Goal: Information Seeking & Learning: Find contact information

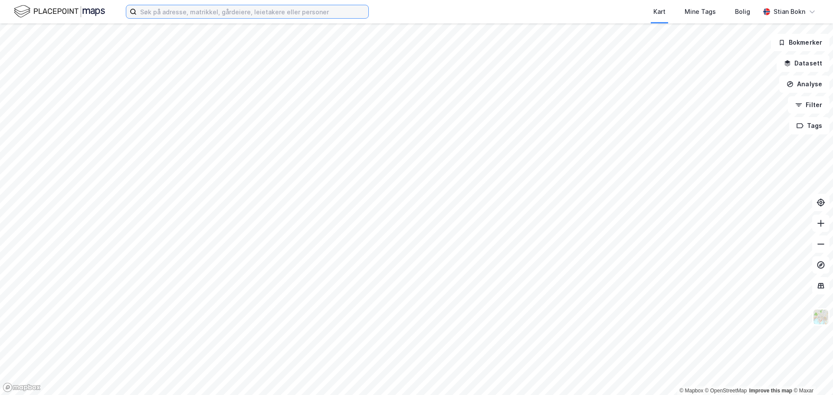
click at [231, 13] on input at bounding box center [253, 11] width 232 height 13
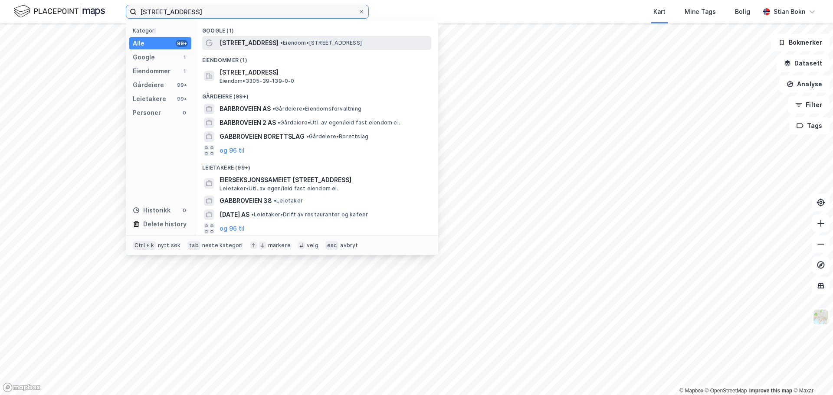
type input "[STREET_ADDRESS]"
click at [233, 45] on span "[STREET_ADDRESS]" at bounding box center [249, 43] width 59 height 10
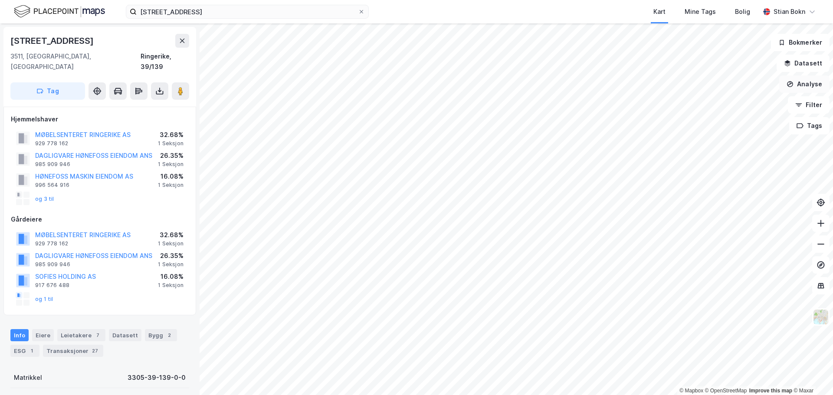
click at [803, 84] on button "Analyse" at bounding box center [804, 84] width 50 height 17
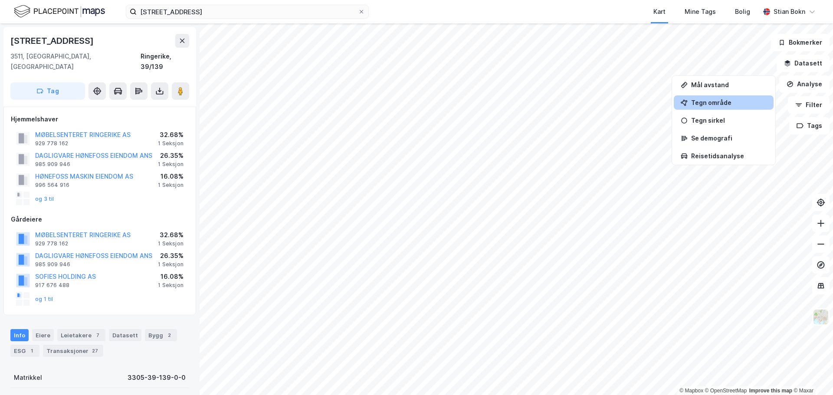
click at [738, 98] on div "Tegn område" at bounding box center [724, 102] width 100 height 14
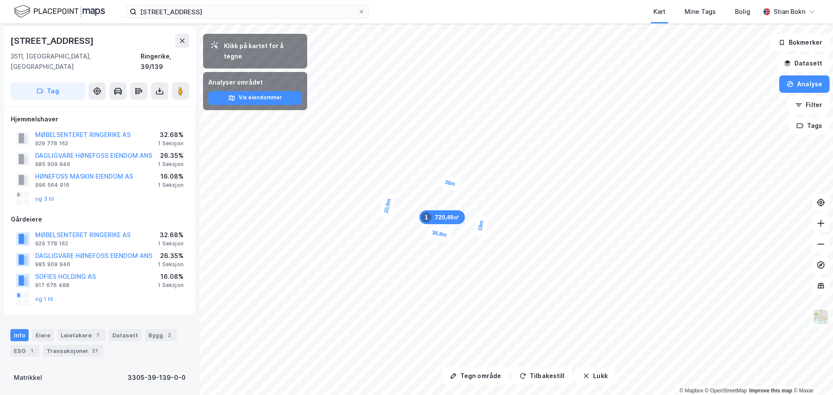
click at [490, 23] on div "19m 36,8m 20,6m 36m 720,49㎡ 1" at bounding box center [416, 23] width 833 height 0
click at [535, 380] on button "Tilbakestill" at bounding box center [542, 376] width 60 height 17
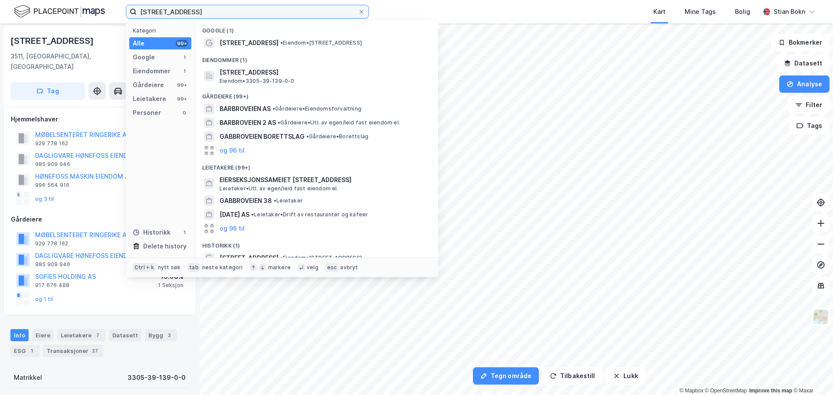
click at [214, 11] on input "[STREET_ADDRESS]" at bounding box center [247, 11] width 221 height 13
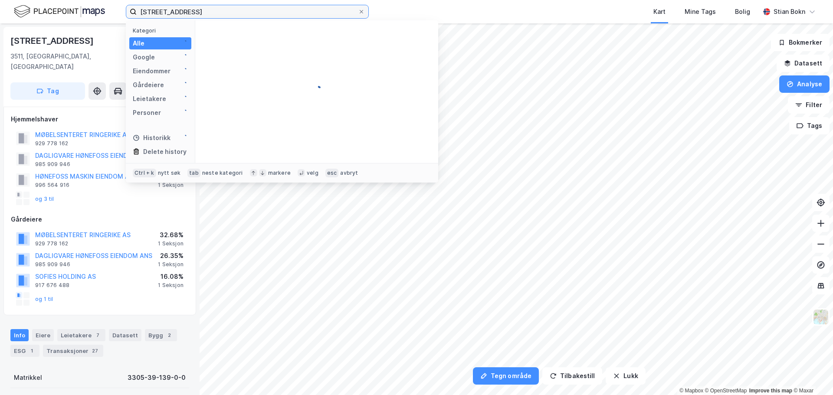
click span "[STREET_ADDRESS]"
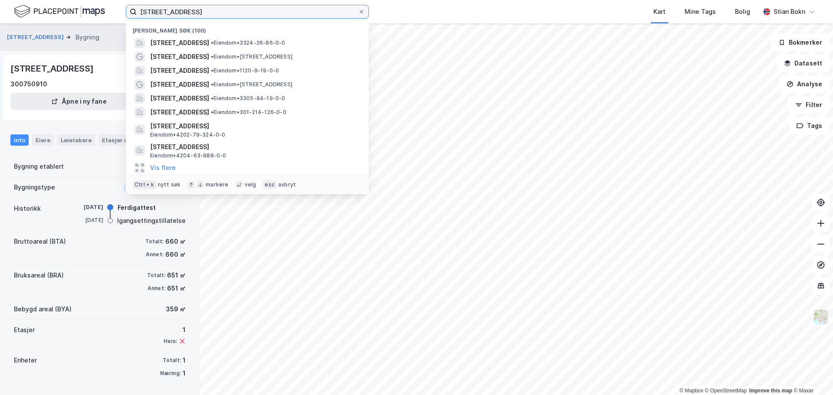
drag, startPoint x: 196, startPoint y: 12, endPoint x: 96, endPoint y: 11, distance: 100.2
click at [96, 11] on div "glitreveien 18 Nylige søk (100) [STREET_ADDRESS] • Eiendom • 3324-26-86-0-0 [ST…" at bounding box center [416, 11] width 833 height 23
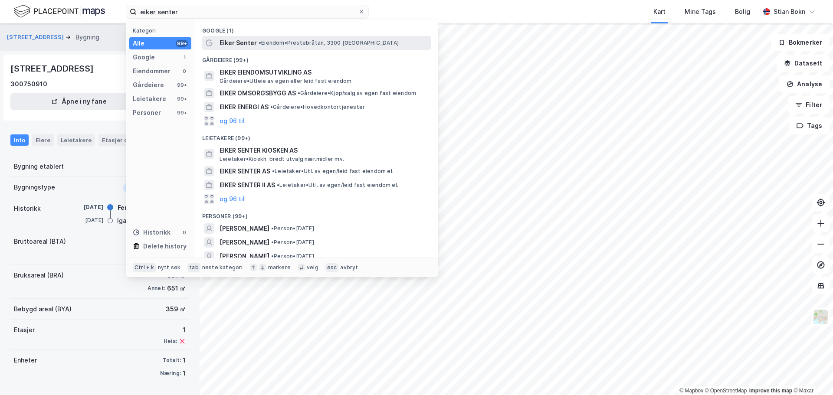
click at [261, 44] on span "•" at bounding box center [260, 42] width 3 height 7
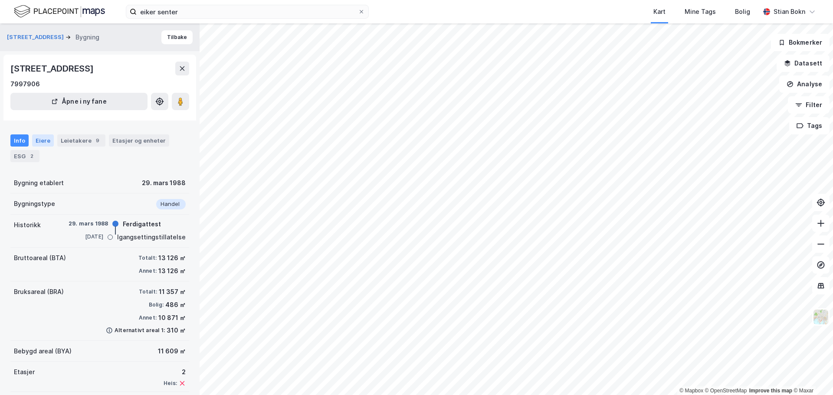
click at [49, 138] on div "Eiere" at bounding box center [43, 141] width 22 height 12
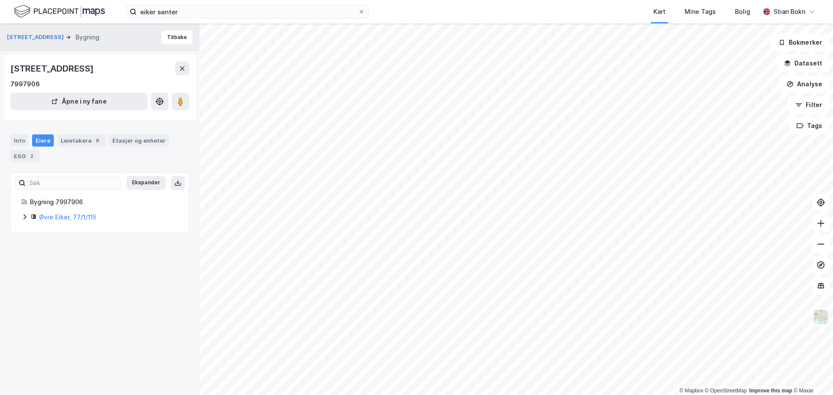
click at [24, 215] on icon at bounding box center [24, 216] width 3 height 5
click at [44, 246] on icon at bounding box center [45, 246] width 7 height 7
click at [56, 262] on icon at bounding box center [56, 261] width 3 height 5
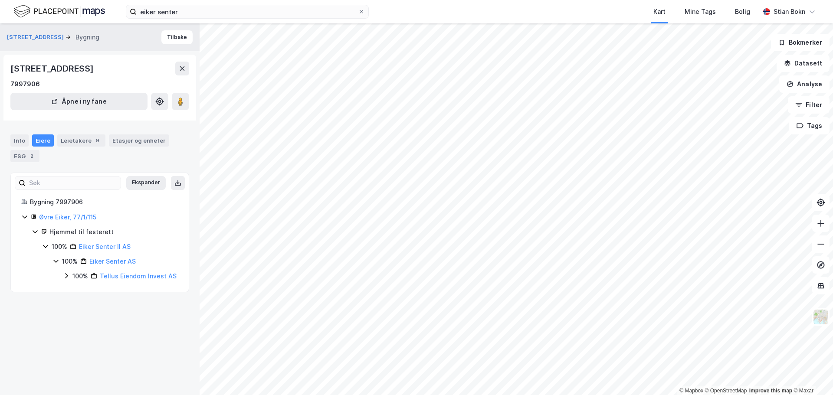
click at [66, 276] on icon at bounding box center [66, 276] width 7 height 7
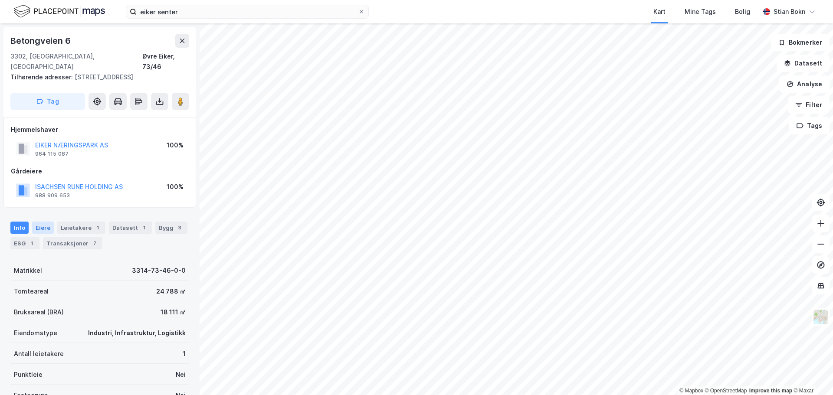
click at [43, 231] on div "Eiere" at bounding box center [43, 228] width 22 height 12
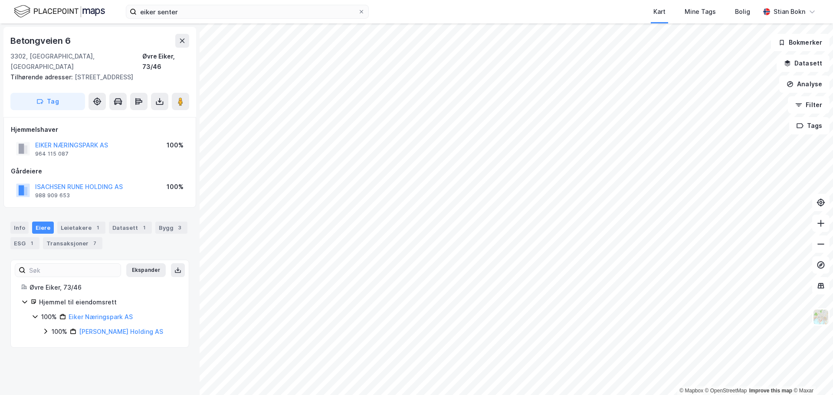
click at [45, 330] on icon at bounding box center [45, 331] width 3 height 5
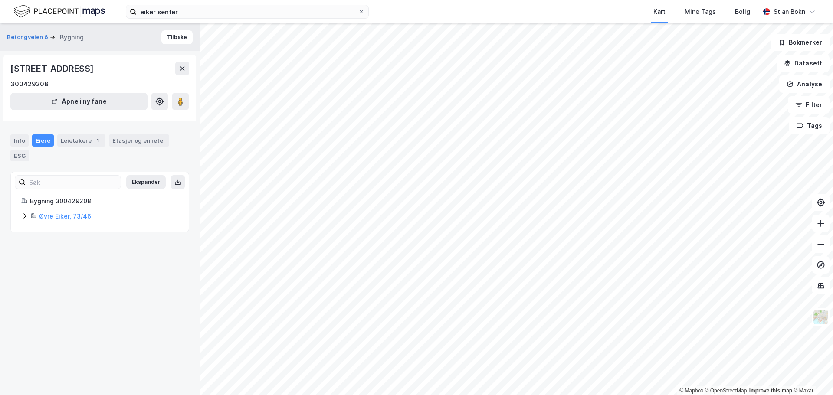
click at [24, 217] on icon at bounding box center [24, 216] width 7 height 7
click at [56, 263] on icon at bounding box center [56, 260] width 7 height 7
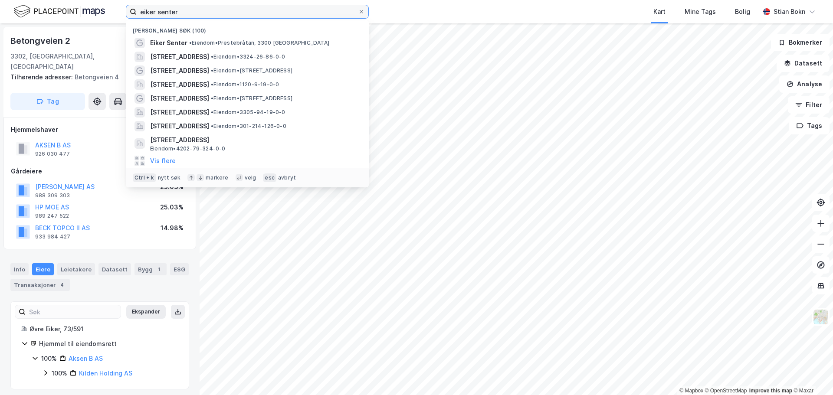
click at [186, 11] on input "eiker senter" at bounding box center [247, 11] width 221 height 13
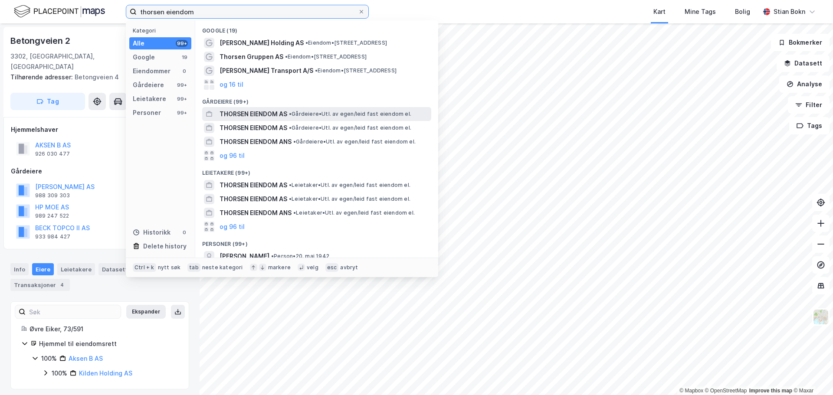
type input "thorsen eiendom"
click at [267, 113] on span "THORSEN EIENDOM AS" at bounding box center [254, 114] width 68 height 10
